Goal: Task Accomplishment & Management: Use online tool/utility

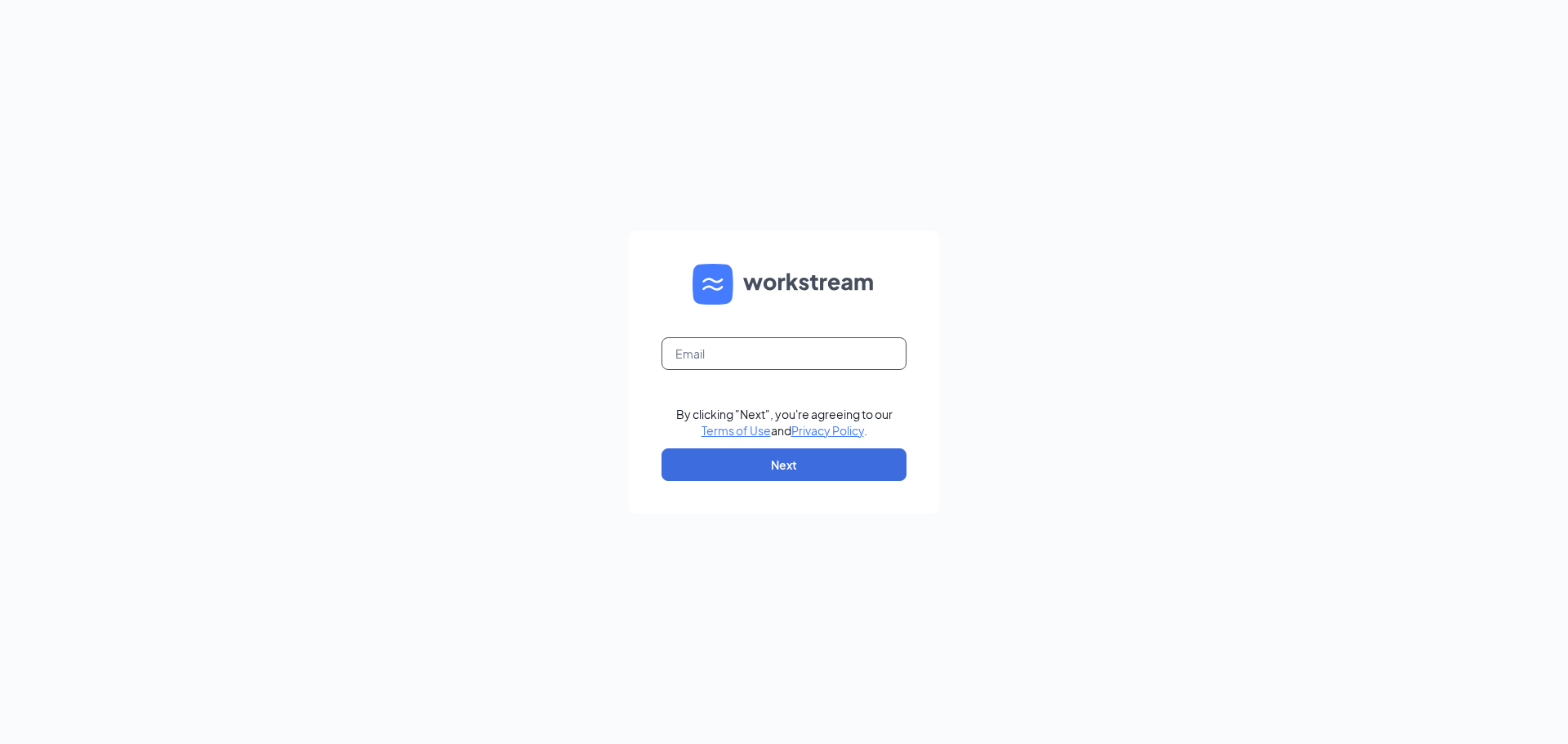
click at [713, 352] on input "text" at bounding box center [784, 353] width 245 height 33
type input "logansport@bwjonesgrp.com"
click at [766, 456] on button "Next" at bounding box center [784, 464] width 245 height 33
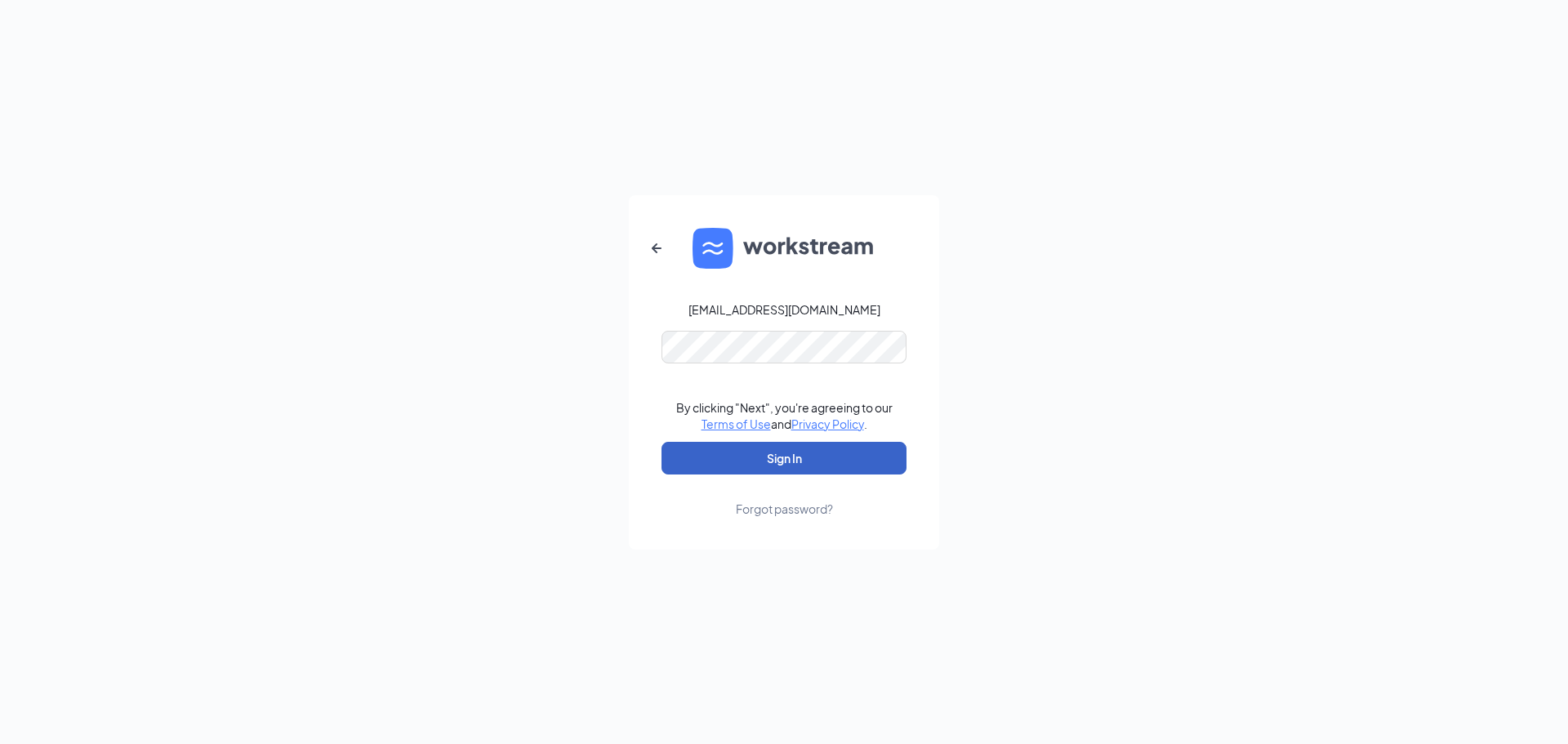
click at [767, 450] on button "Sign In" at bounding box center [784, 458] width 245 height 33
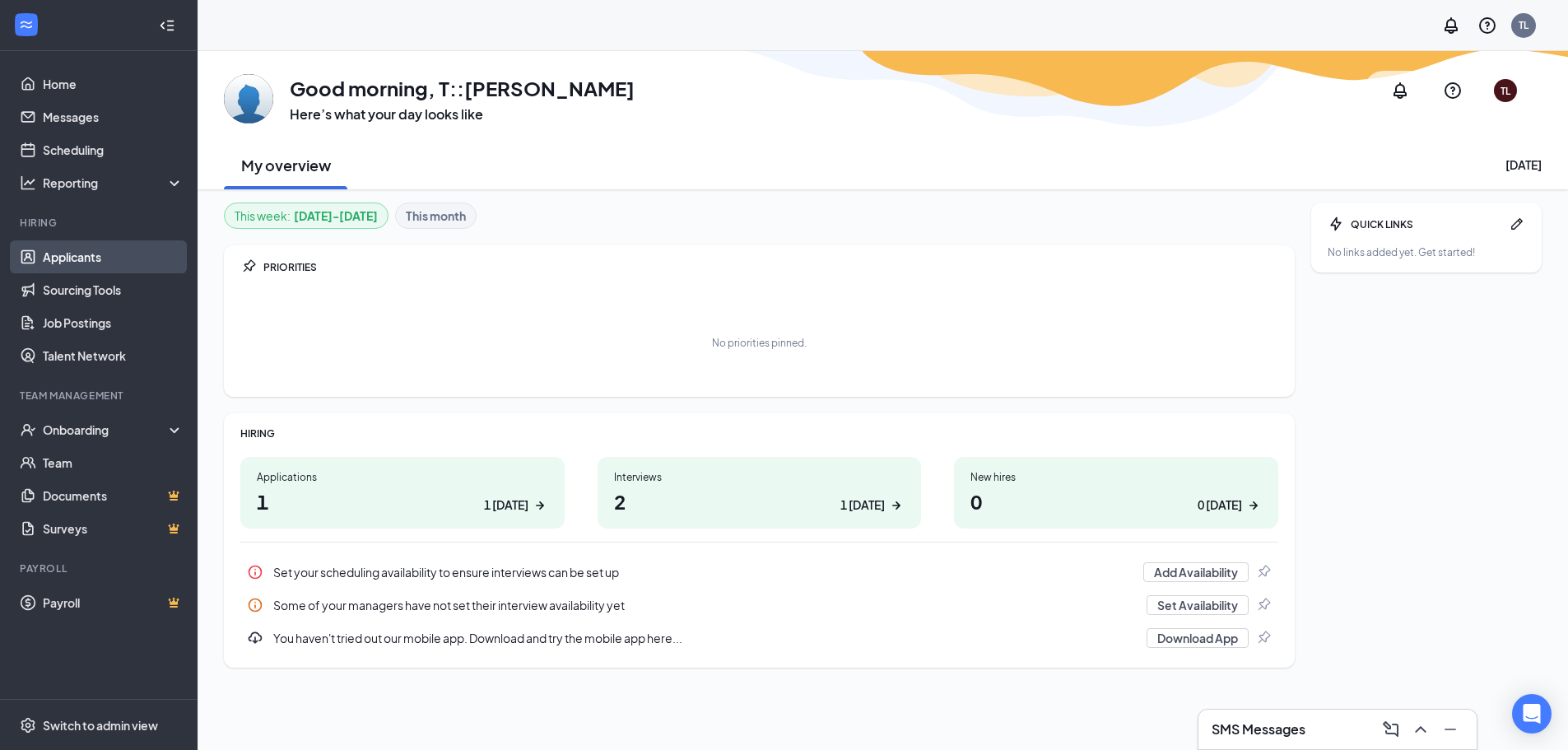
click at [68, 248] on link "Applicants" at bounding box center [112, 257] width 140 height 33
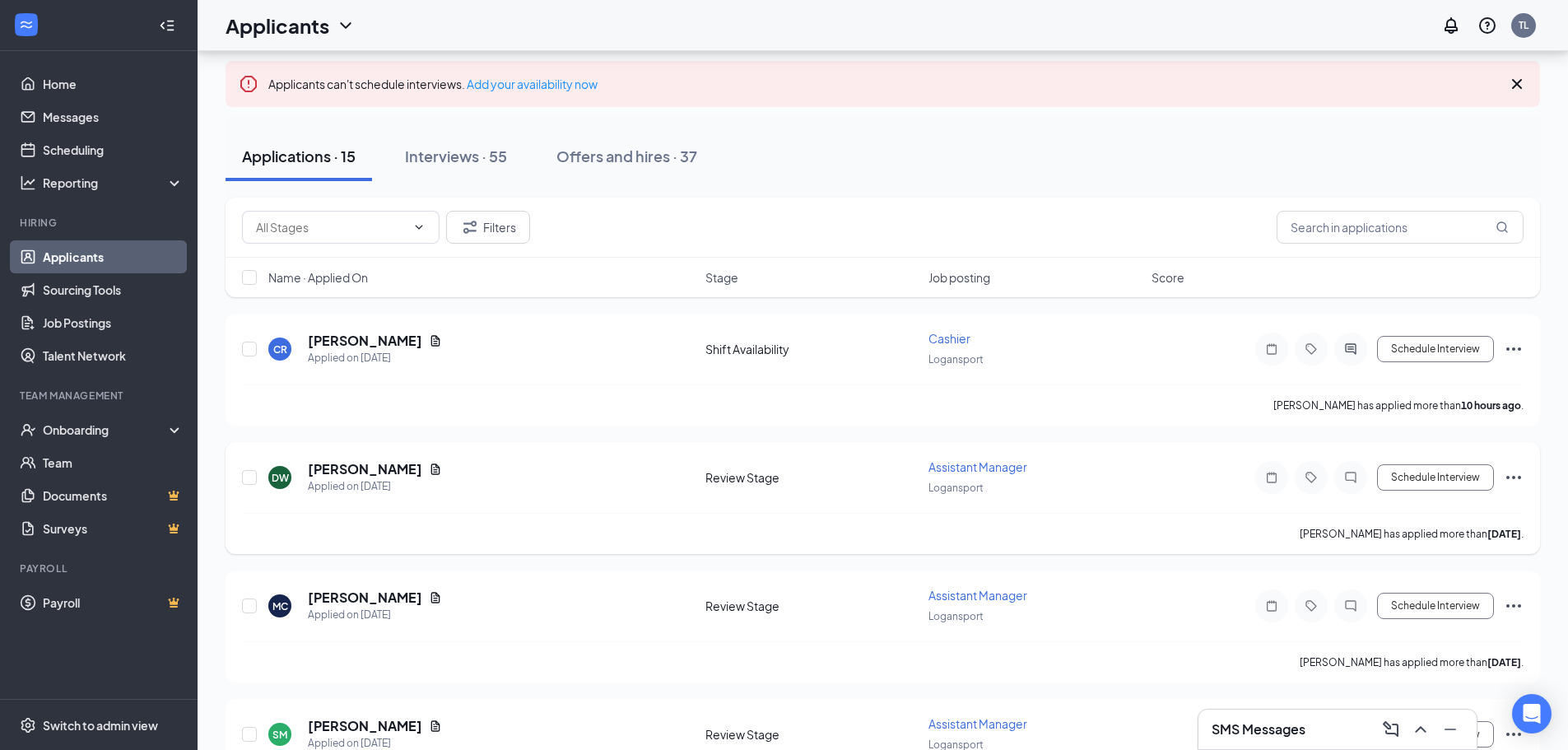
scroll to position [82, 0]
click at [429, 468] on icon "Document" at bounding box center [436, 471] width 13 height 13
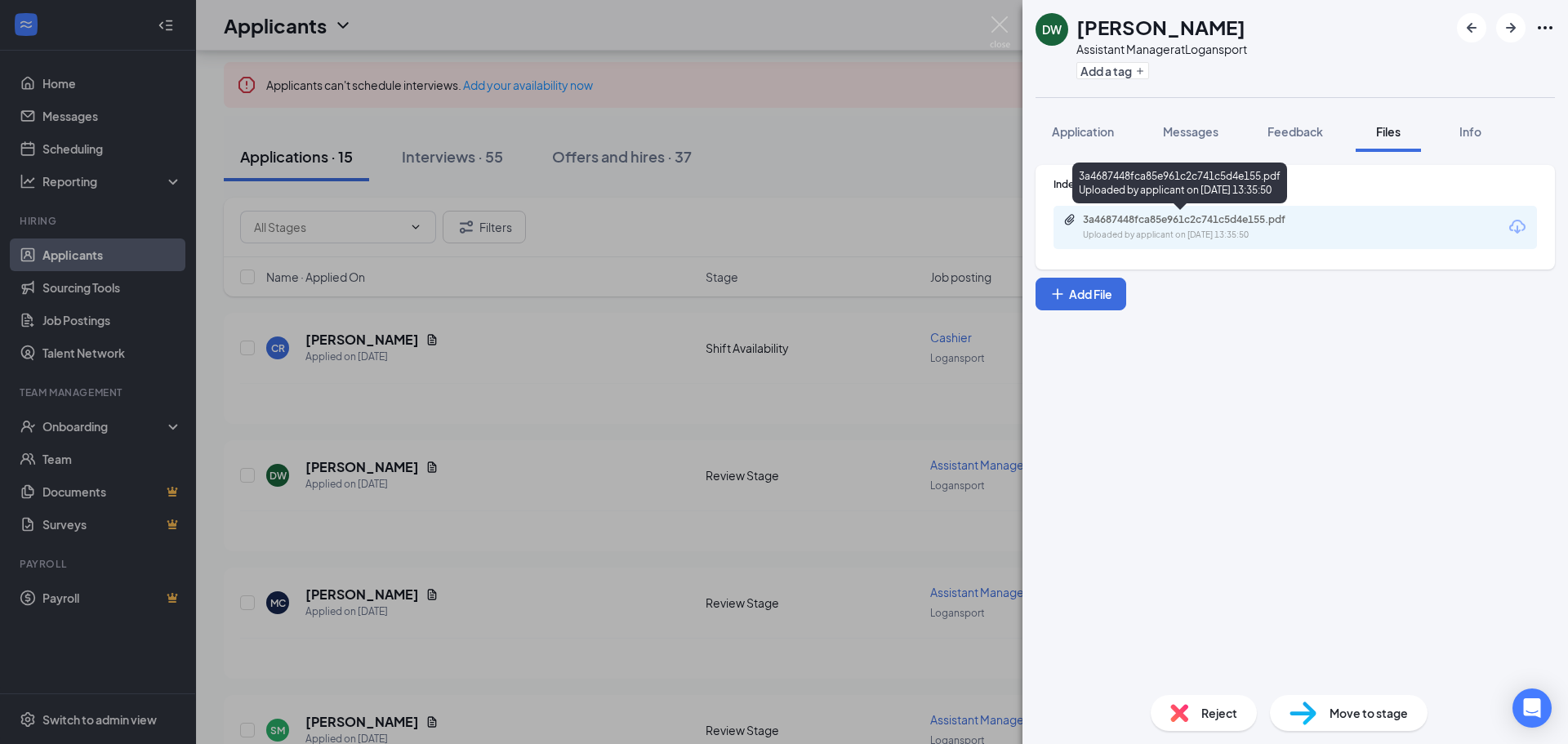
click at [1150, 216] on div "3a4687448fca85e961c2c741c5d4e155.pdf" at bounding box center [1197, 220] width 228 height 13
click at [996, 23] on img at bounding box center [1000, 32] width 21 height 32
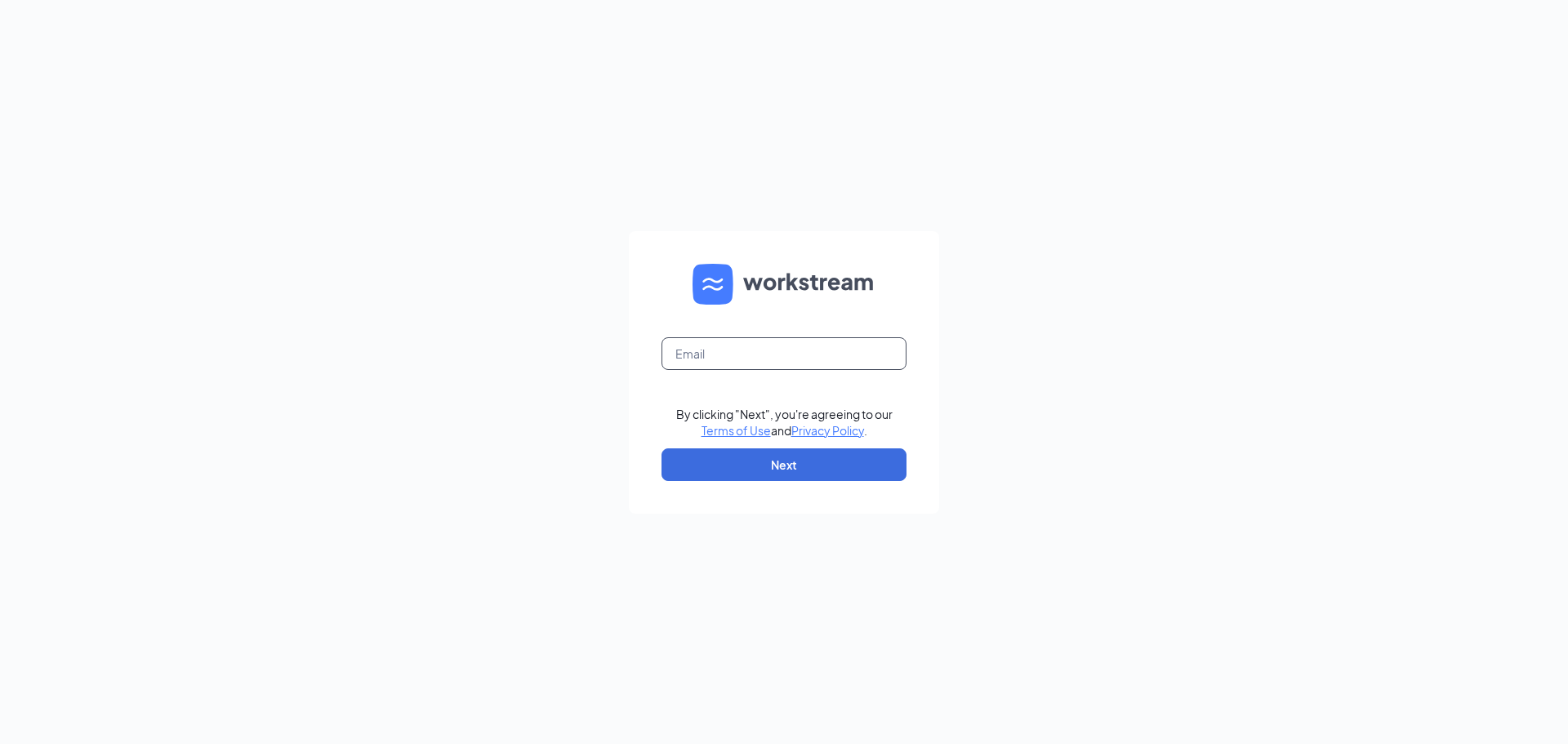
click at [696, 357] on input "text" at bounding box center [784, 353] width 245 height 33
type input "logansport@bwjonesgrp.com"
click at [748, 459] on button "Next" at bounding box center [784, 464] width 245 height 33
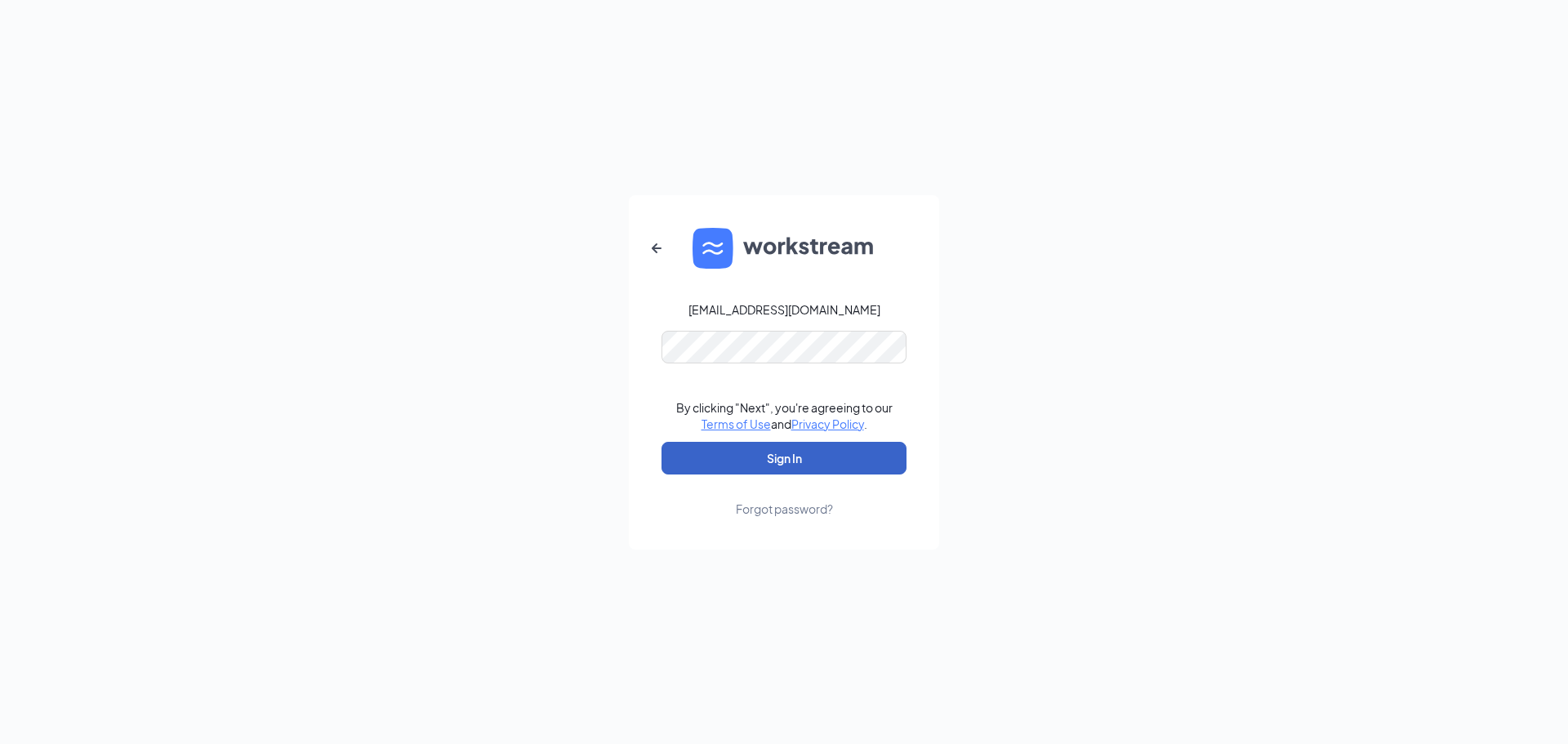
click at [779, 462] on button "Sign In" at bounding box center [784, 458] width 245 height 33
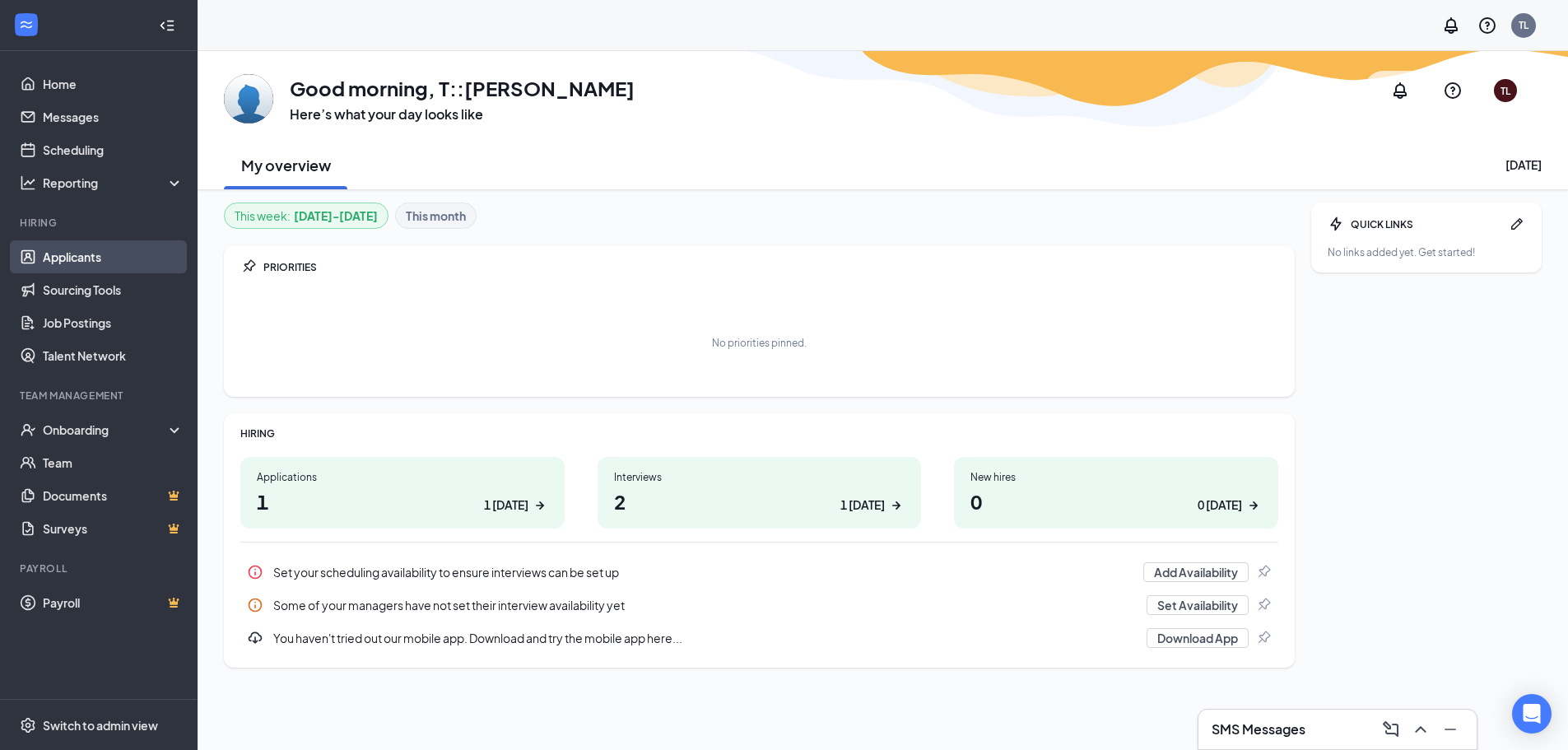
click at [74, 256] on link "Applicants" at bounding box center [112, 257] width 140 height 33
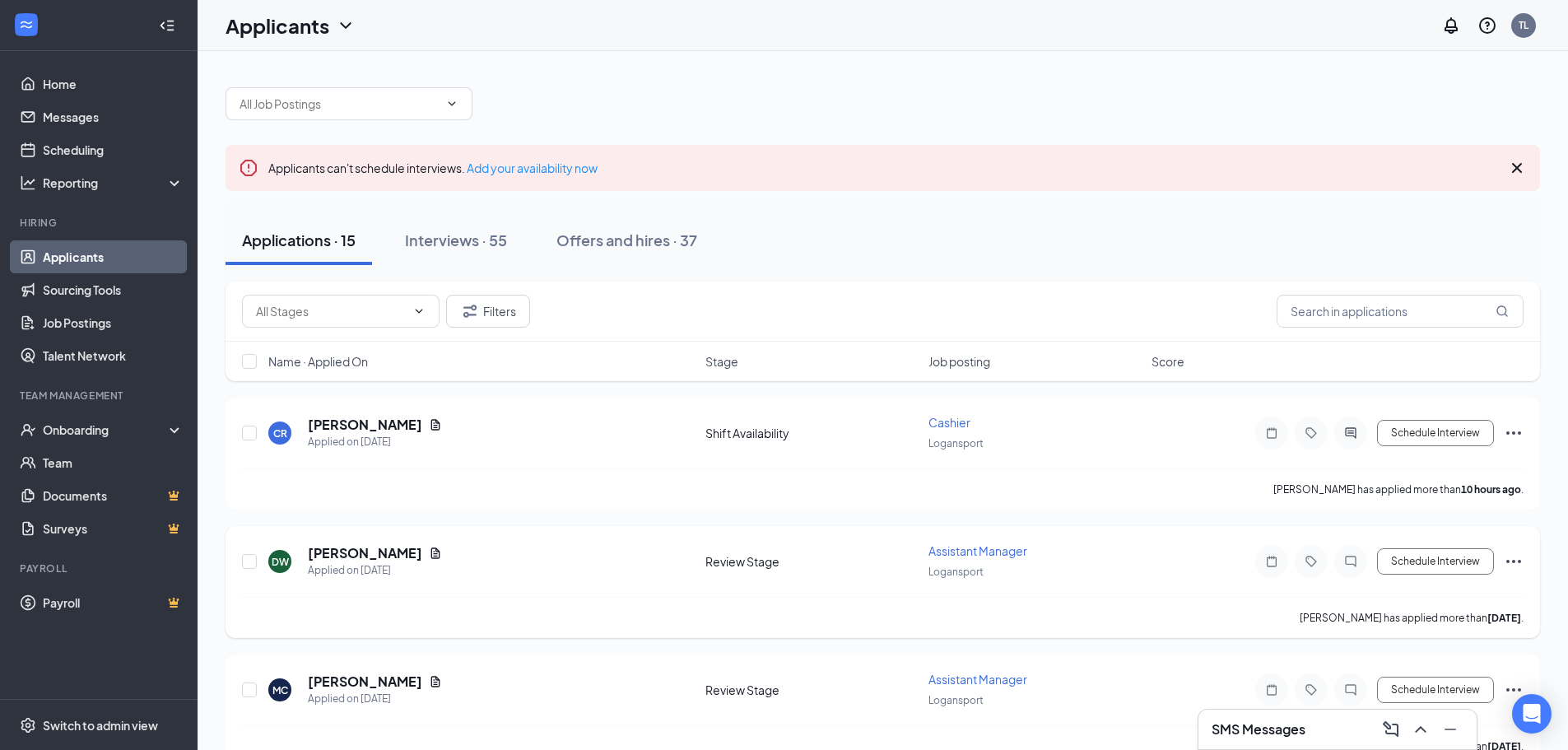
click at [1518, 562] on icon "Ellipses" at bounding box center [1513, 560] width 15 height 3
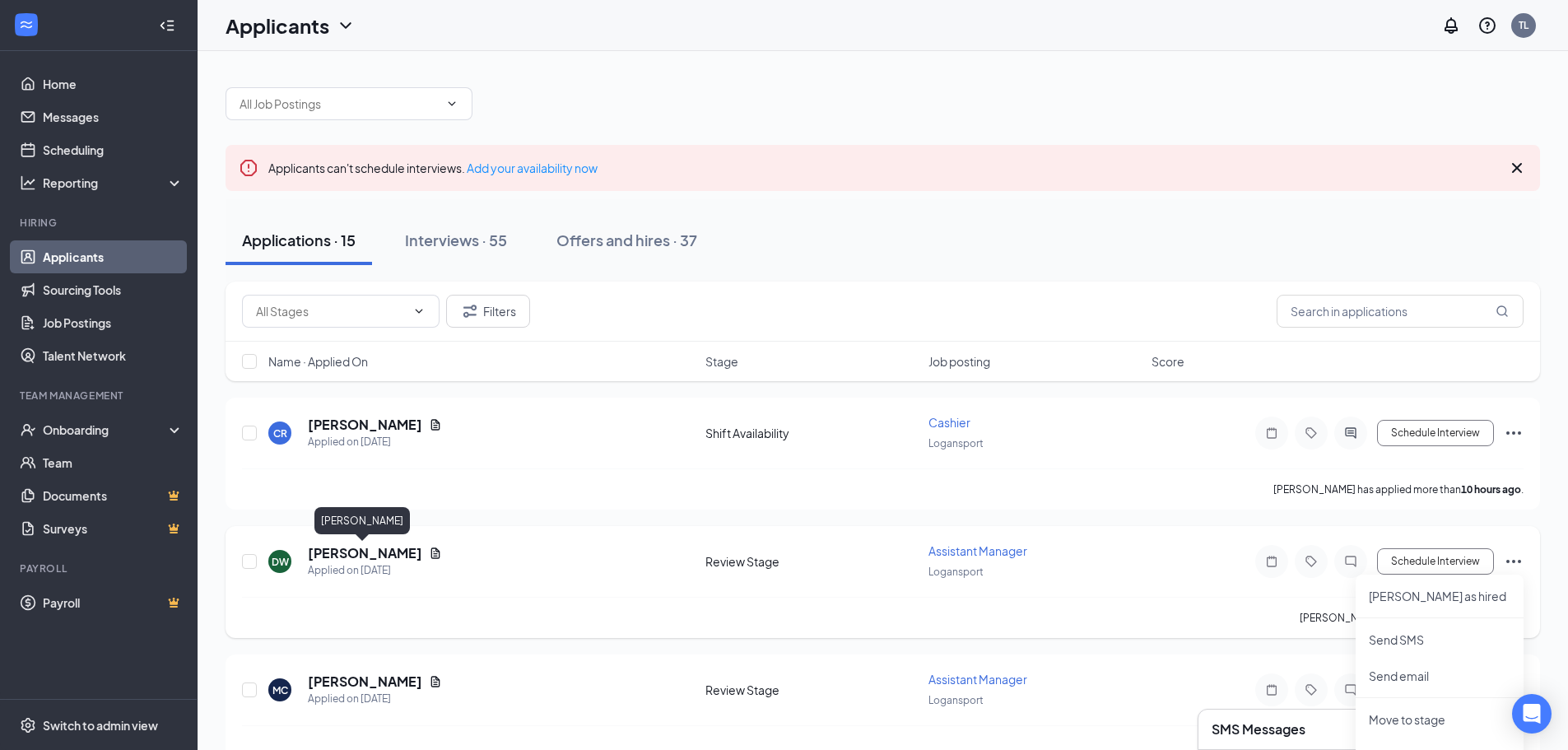
click at [323, 550] on h5 "[PERSON_NAME]" at bounding box center [364, 553] width 114 height 18
